Goal: Find specific page/section: Find specific page/section

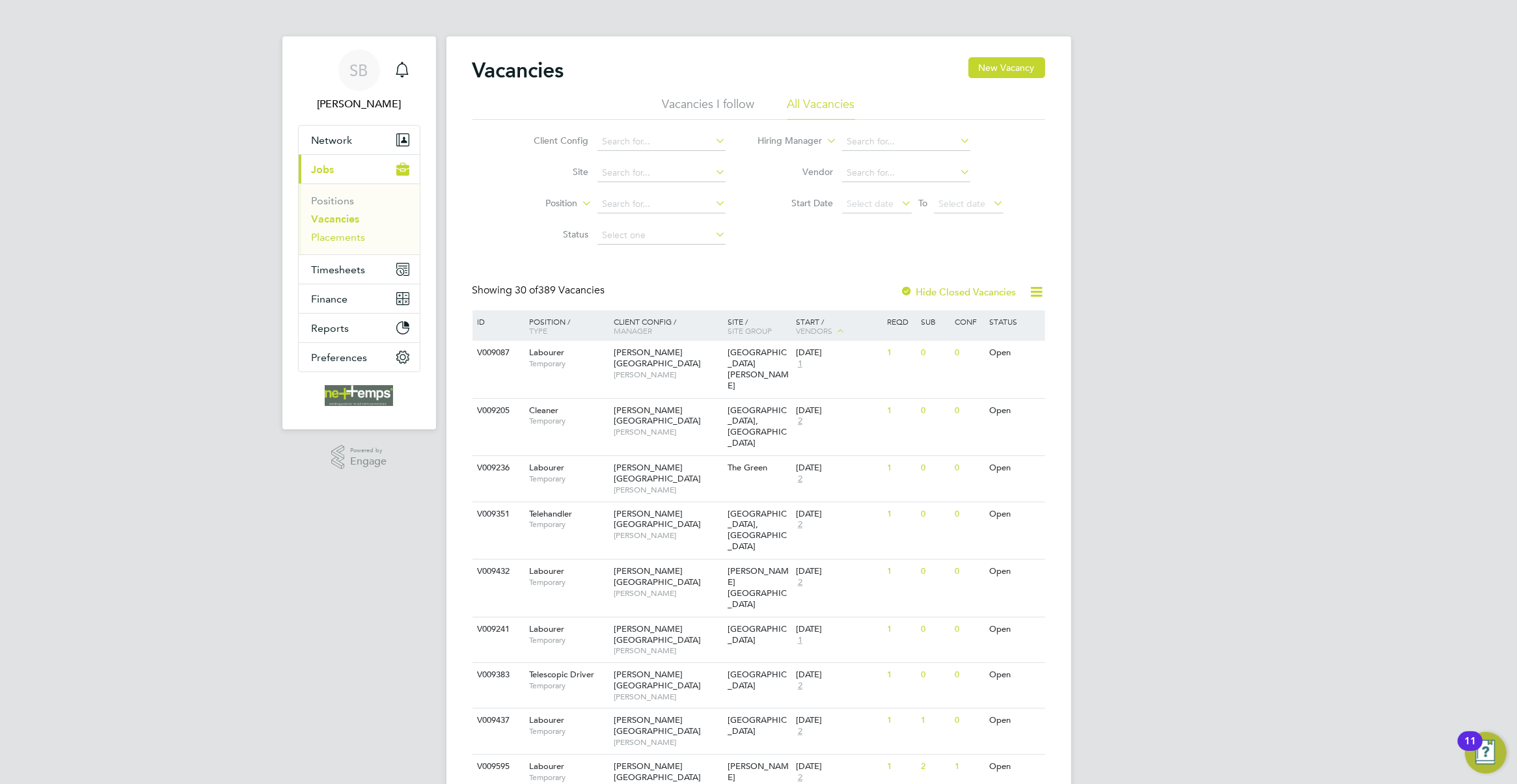
click at [343, 242] on link "Placements" at bounding box center [338, 237] width 54 height 12
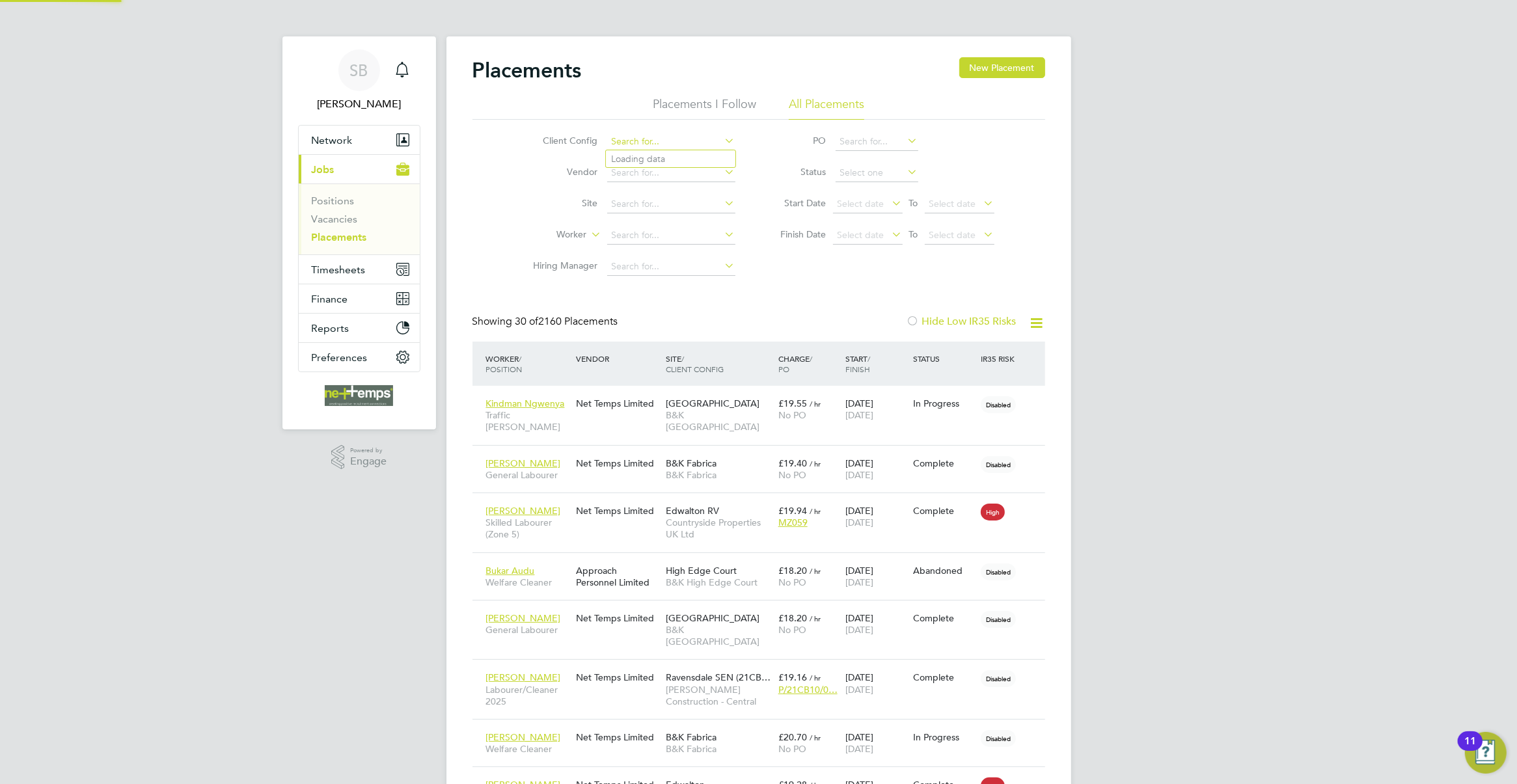
click at [636, 140] on input at bounding box center [671, 141] width 128 height 18
type input "hen"
click at [338, 138] on span "Network" at bounding box center [332, 140] width 41 height 12
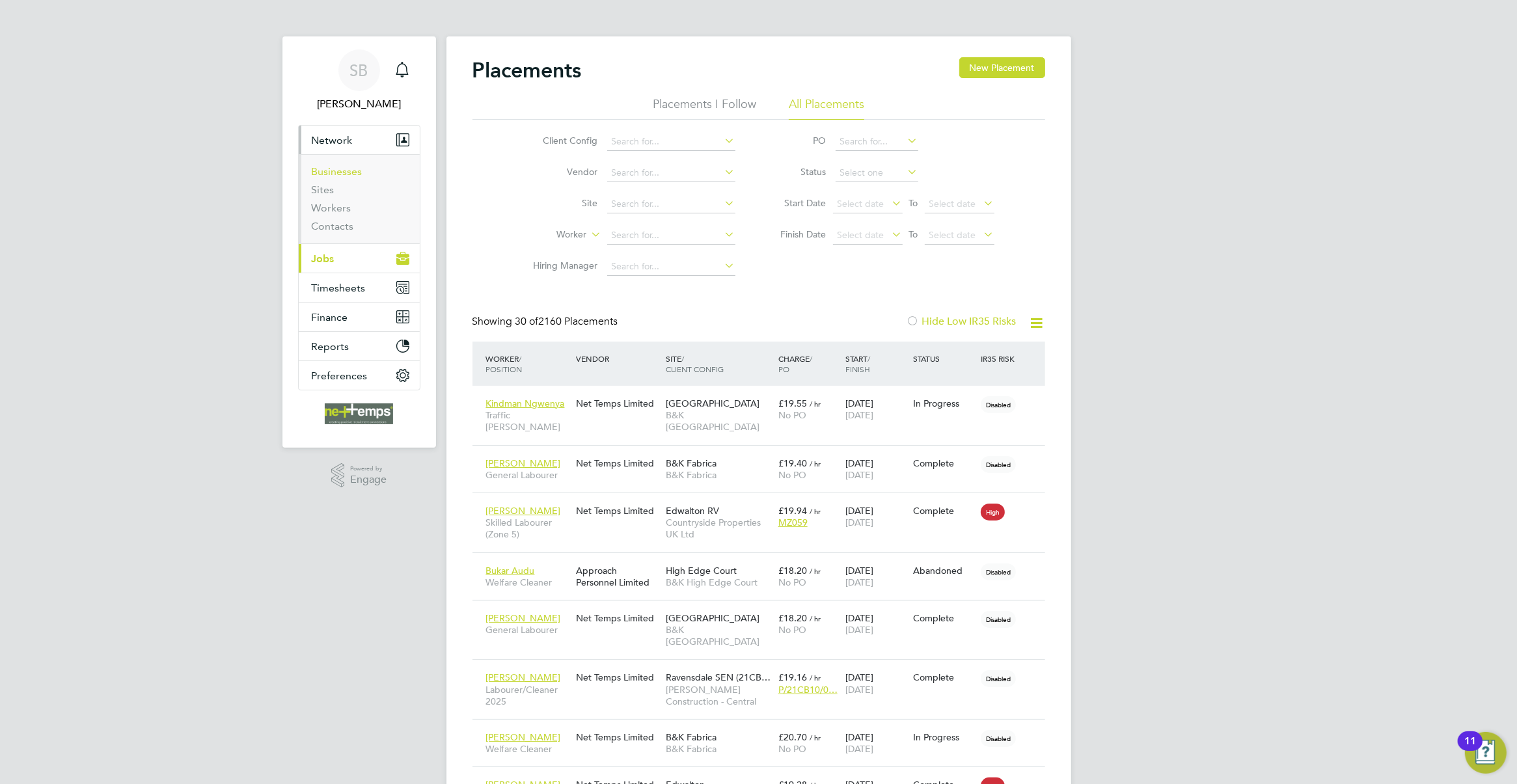
click at [333, 172] on link "Businesses" at bounding box center [337, 172] width 51 height 12
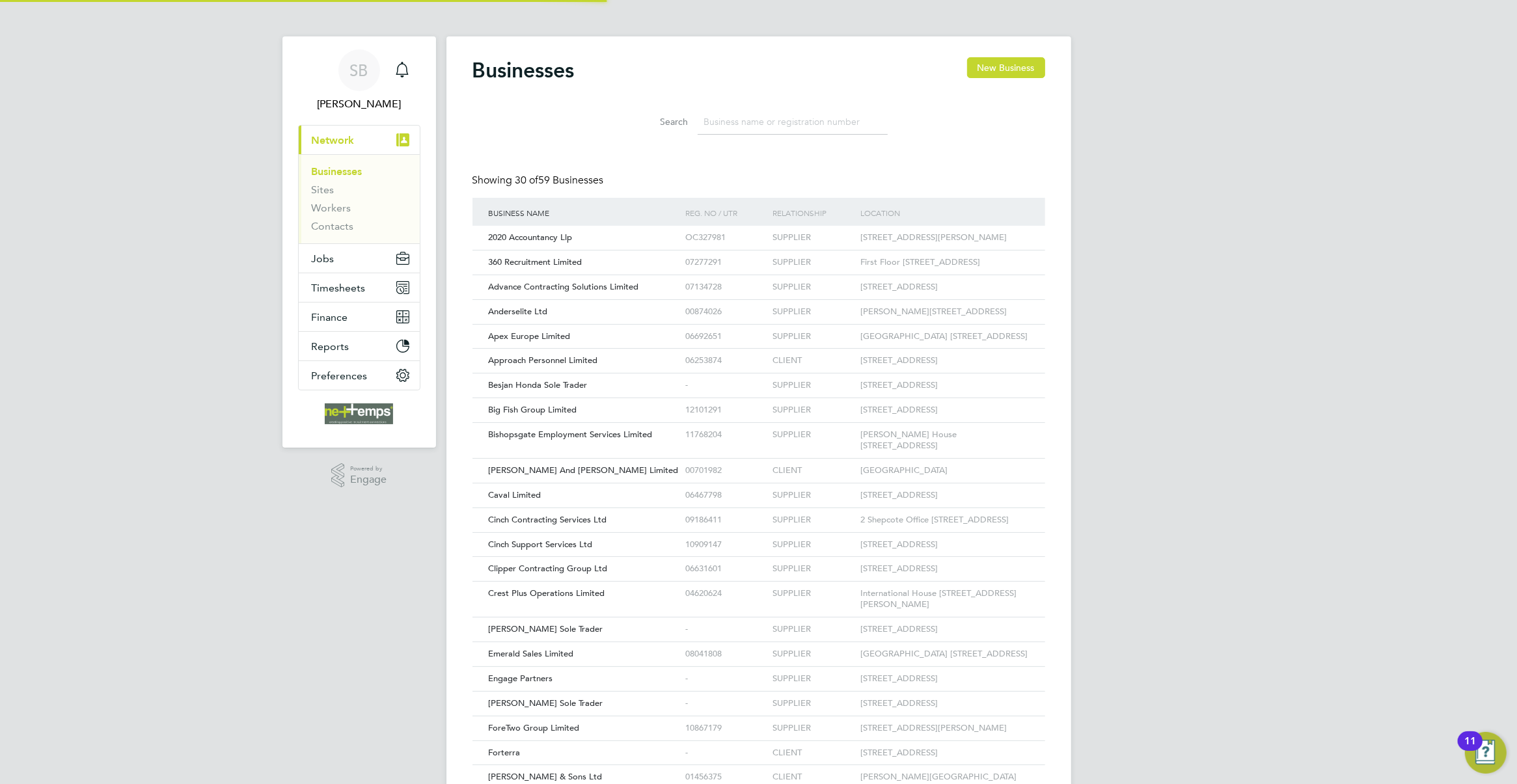
scroll to position [25, 197]
click at [804, 118] on input at bounding box center [792, 122] width 190 height 26
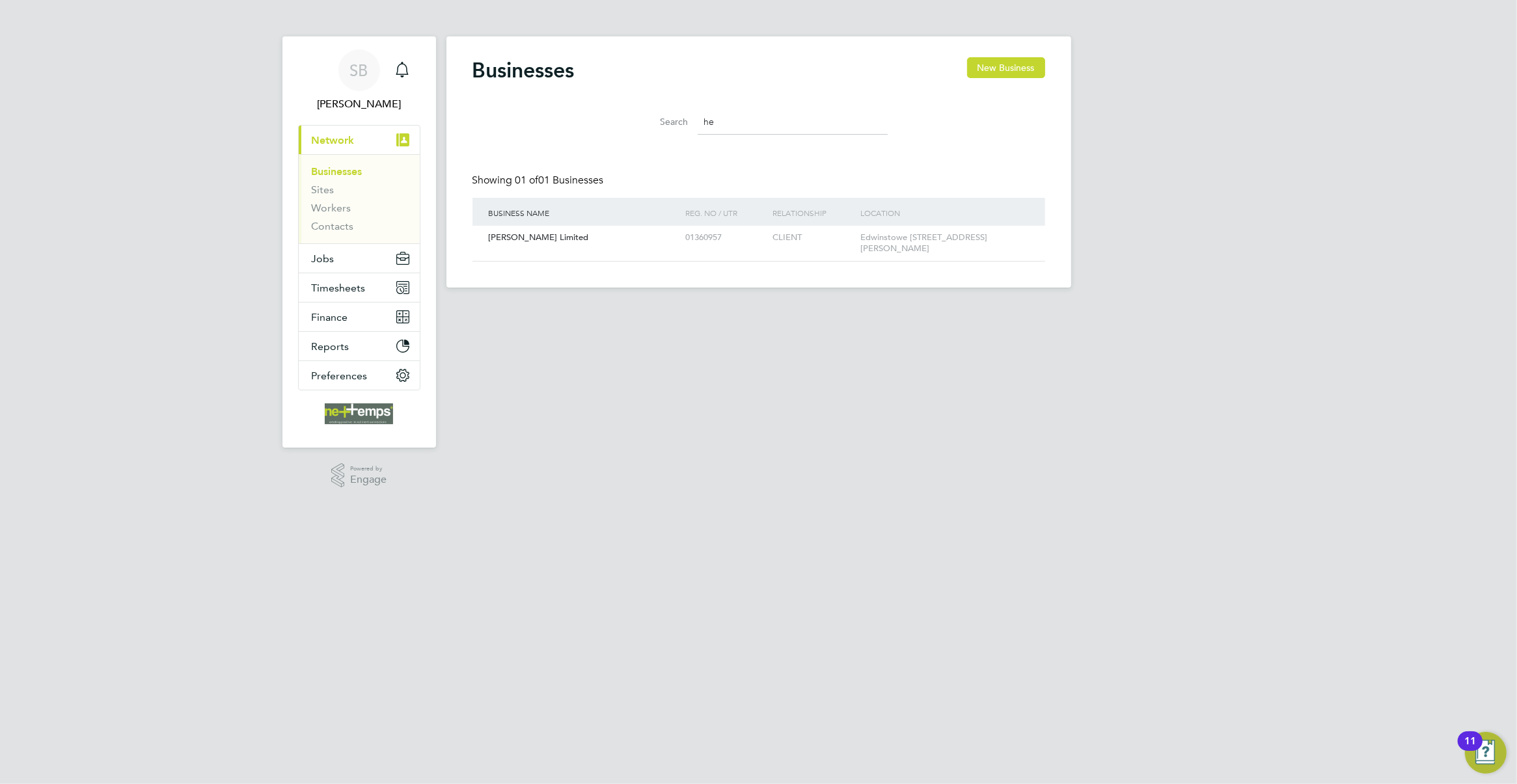
type input "he"
drag, startPoint x: 790, startPoint y: 120, endPoint x: 670, endPoint y: 121, distance: 120.0
click at [670, 121] on div "Search he" at bounding box center [758, 122] width 258 height 26
click at [1141, 242] on div "SB [PERSON_NAME] Notifications Applications: Current page: Network Businesses S…" at bounding box center [758, 154] width 1517 height 308
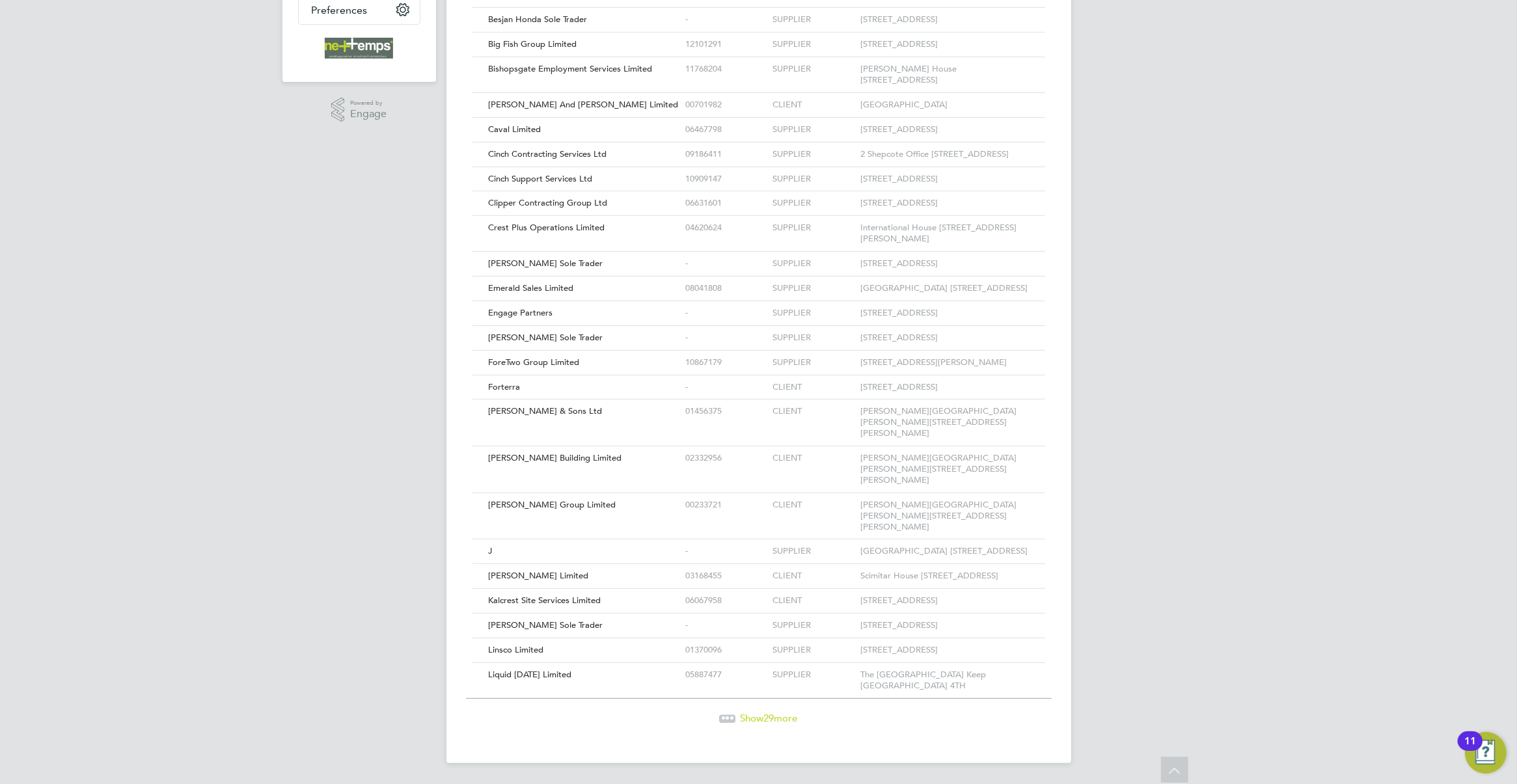
click at [742, 719] on span "Show 29 more" at bounding box center [769, 718] width 58 height 12
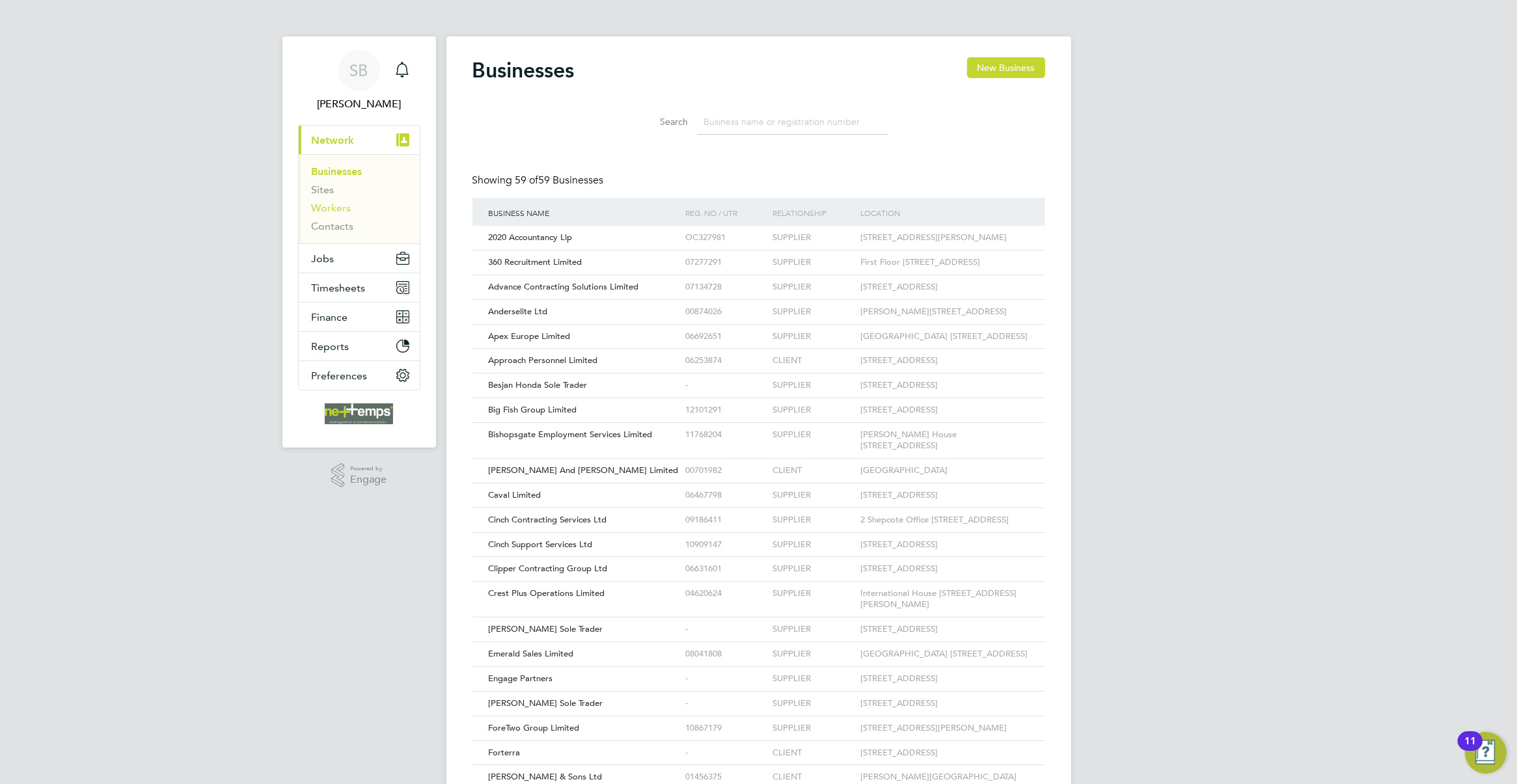
click at [345, 207] on link "Workers" at bounding box center [331, 208] width 40 height 12
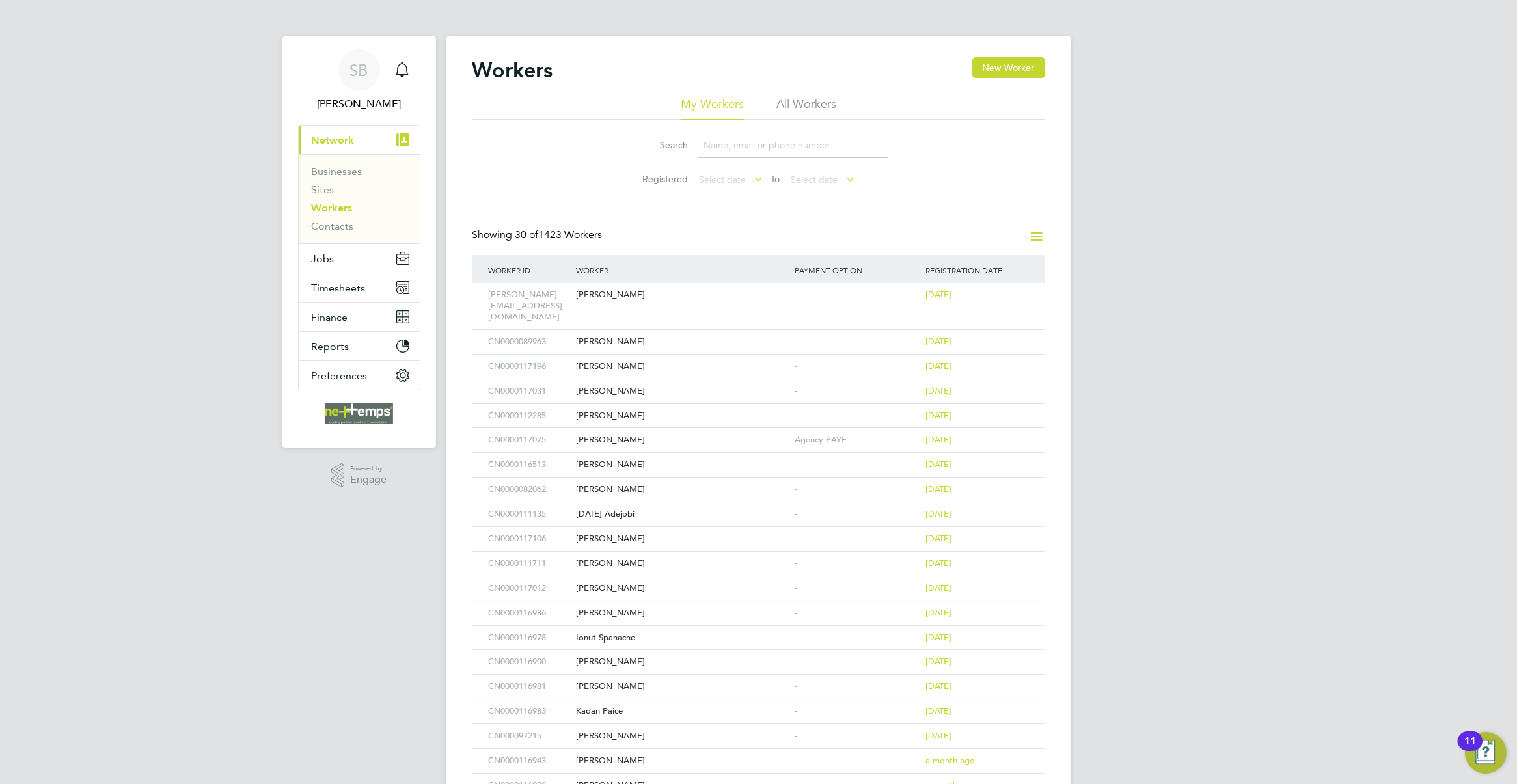
click at [745, 145] on input at bounding box center [792, 145] width 190 height 26
click at [740, 140] on input at bounding box center [792, 145] width 190 height 26
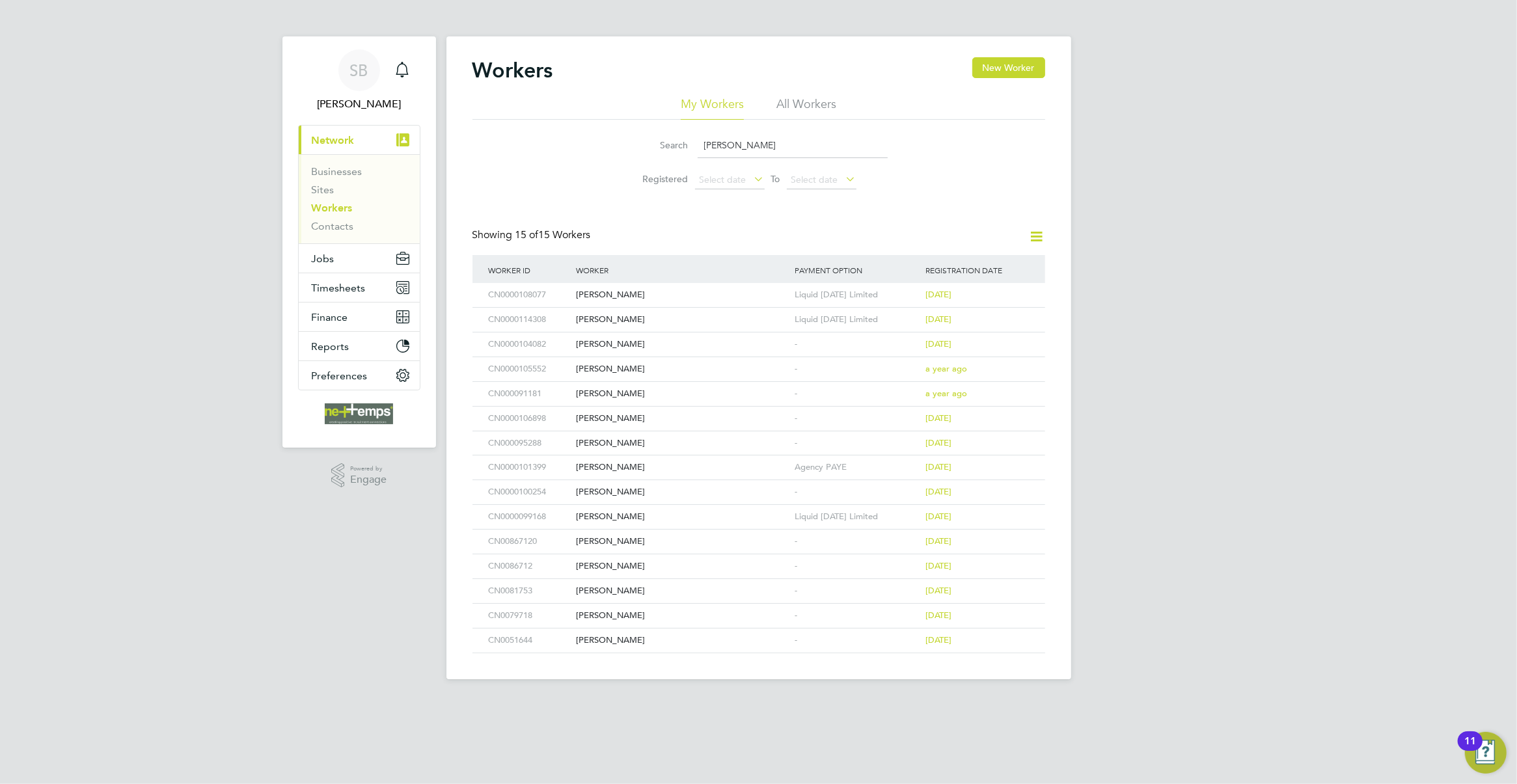
type input "[PERSON_NAME]"
click at [187, 177] on div "SB [PERSON_NAME] Notifications Applications: Current page: Network Businesses S…" at bounding box center [758, 350] width 1517 height 700
